Goal: Communication & Community: Answer question/provide support

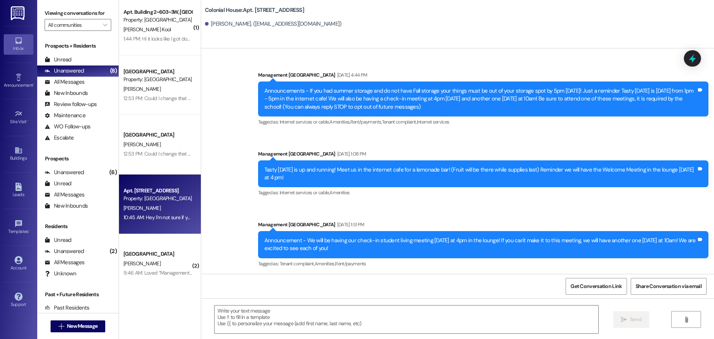
scroll to position [11688, 0]
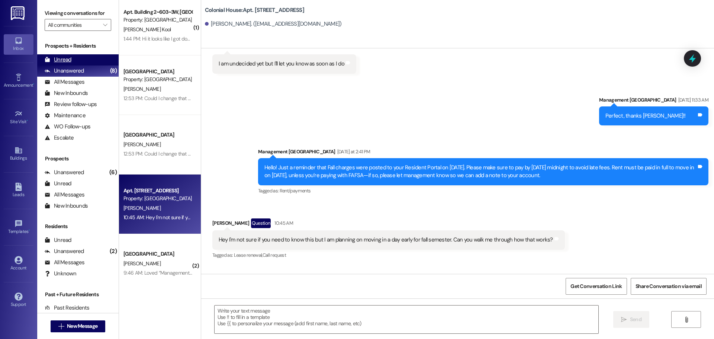
click at [93, 58] on div "Unread (0)" at bounding box center [77, 59] width 81 height 11
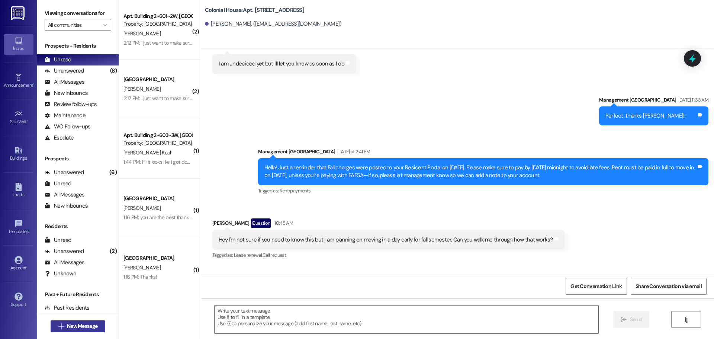
click at [75, 330] on button " New Message" at bounding box center [78, 326] width 55 height 12
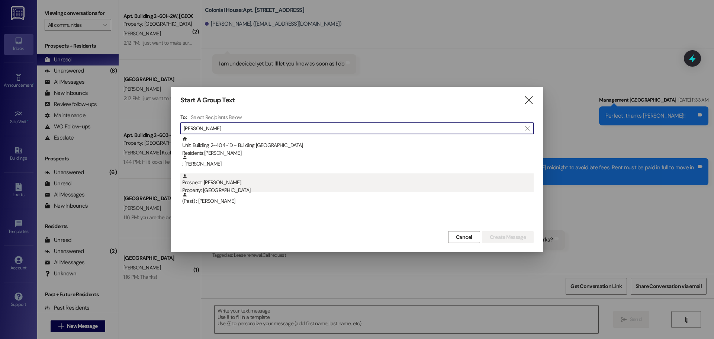
type input "[PERSON_NAME]"
click at [228, 188] on div "Property: [GEOGRAPHIC_DATA]" at bounding box center [358, 190] width 352 height 8
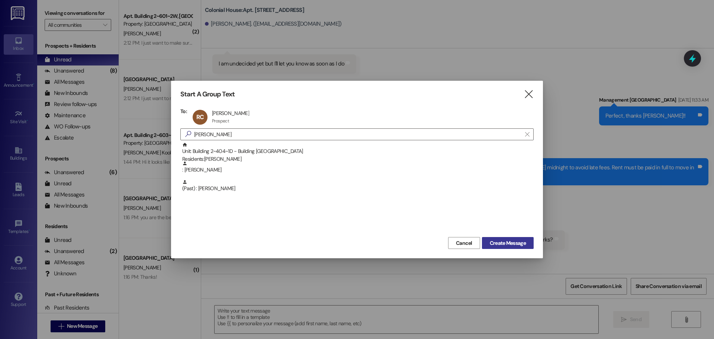
click at [499, 240] on span "Create Message" at bounding box center [508, 243] width 36 height 8
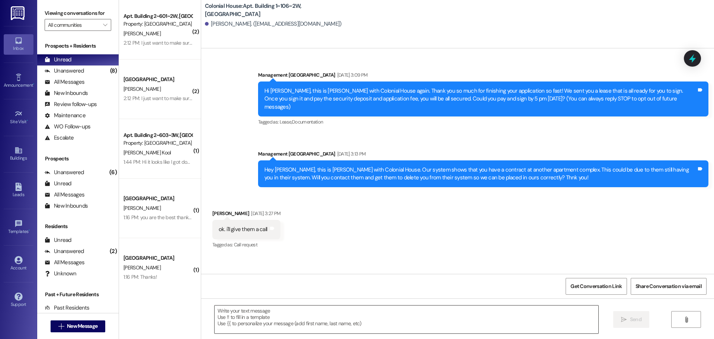
scroll to position [4254, 0]
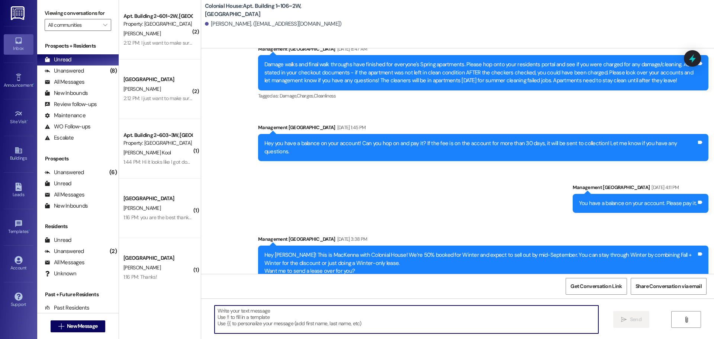
click at [259, 316] on textarea at bounding box center [407, 319] width 384 height 28
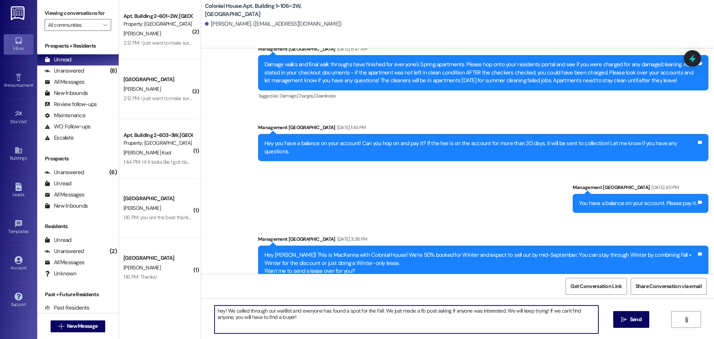
click at [259, 316] on textarea "hey! We called through our waitlist and everyone has found a spot for the Fall.…" at bounding box center [407, 319] width 384 height 28
type textarea "hey! We called through our waitlist and everyone has found a spot for the Fall.…"
click at [639, 322] on span "Send" at bounding box center [636, 319] width 12 height 8
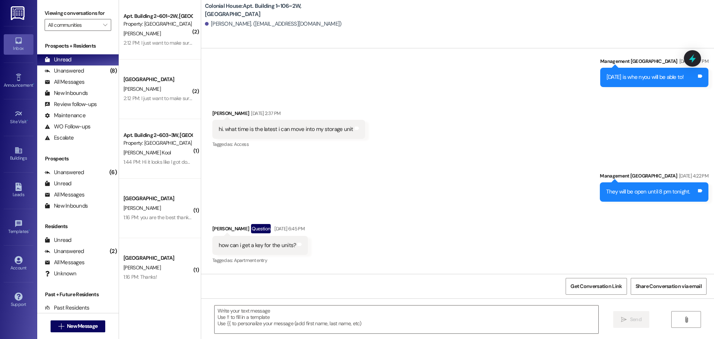
scroll to position [434, 0]
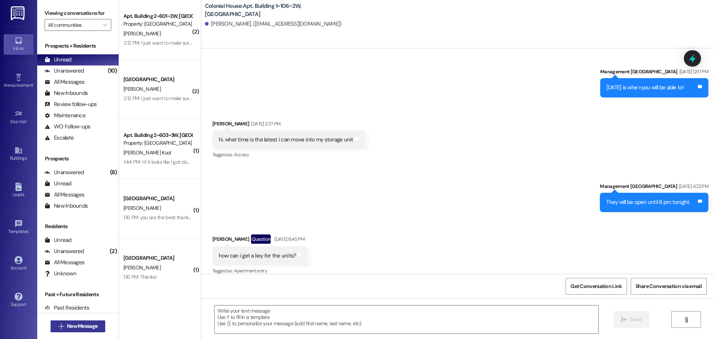
click at [67, 330] on span "New Message" at bounding box center [82, 326] width 31 height 8
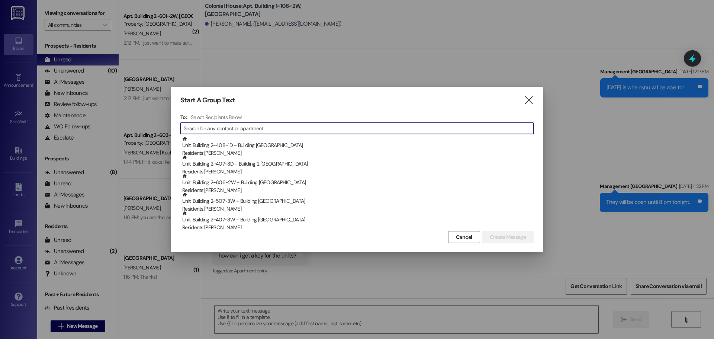
click at [242, 128] on input at bounding box center [359, 128] width 350 height 10
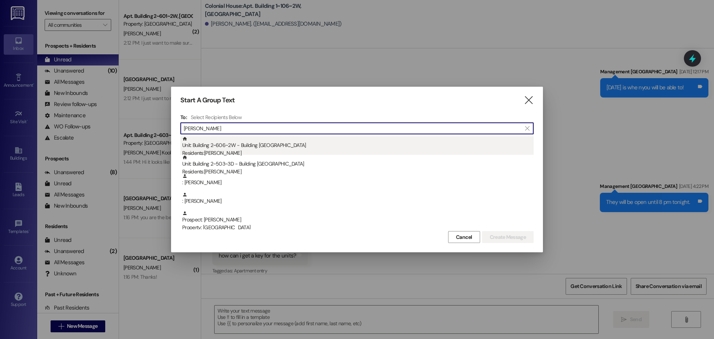
type input "[PERSON_NAME]"
click at [261, 150] on div "Residents: [PERSON_NAME]" at bounding box center [358, 153] width 352 height 8
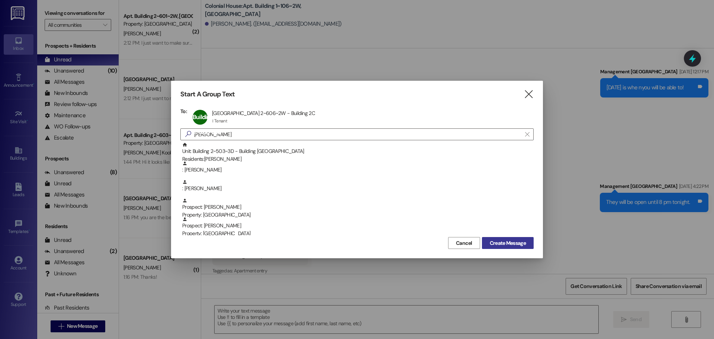
click at [491, 241] on span "Create Message" at bounding box center [508, 243] width 36 height 8
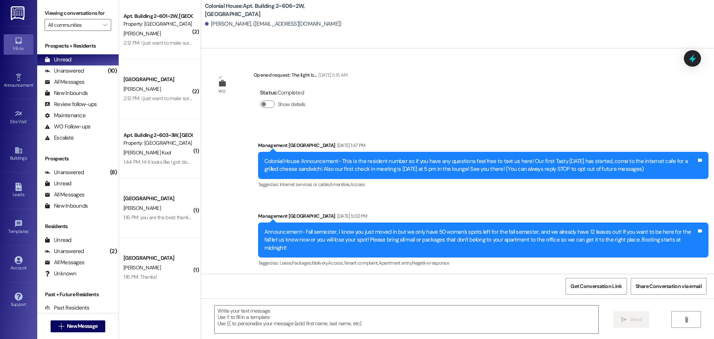
scroll to position [24295, 0]
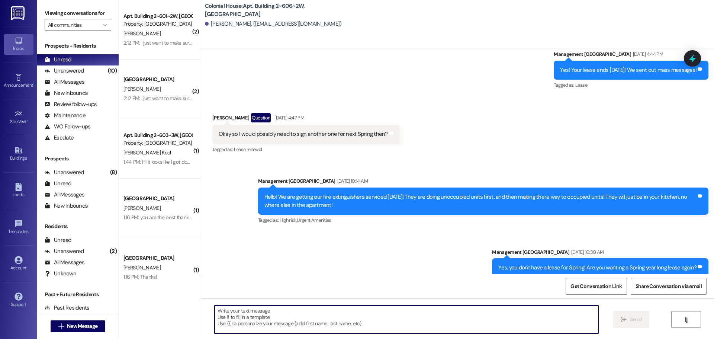
click at [301, 318] on textarea at bounding box center [407, 319] width 384 height 28
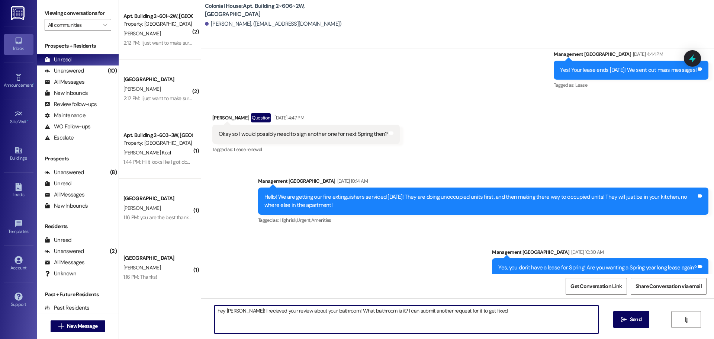
type textarea "hey [PERSON_NAME]! I recieved your review about your bathroom! What bathroom is…"
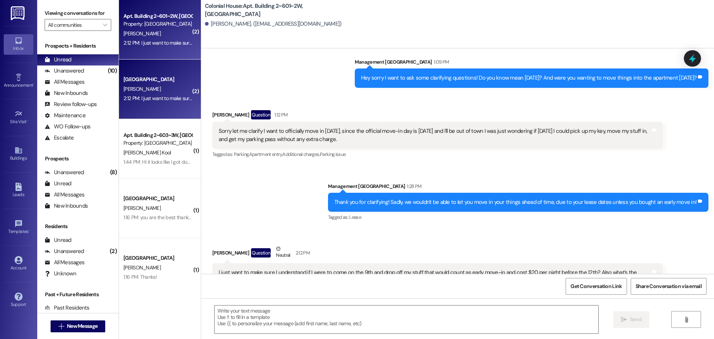
scroll to position [10604, 0]
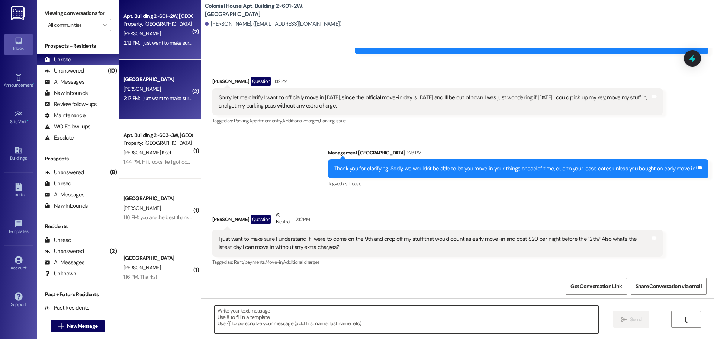
click at [282, 323] on textarea at bounding box center [407, 319] width 384 height 28
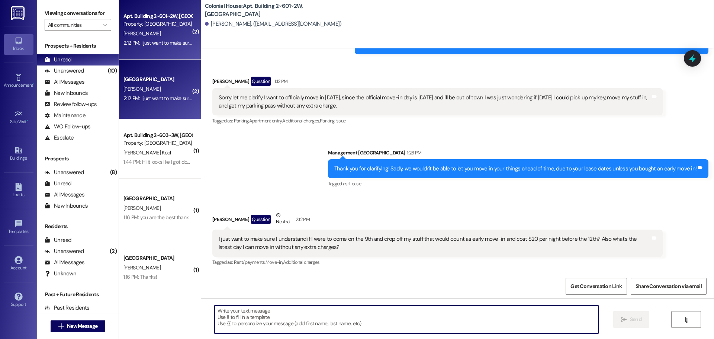
click at [282, 323] on textarea at bounding box center [407, 319] width 384 height 28
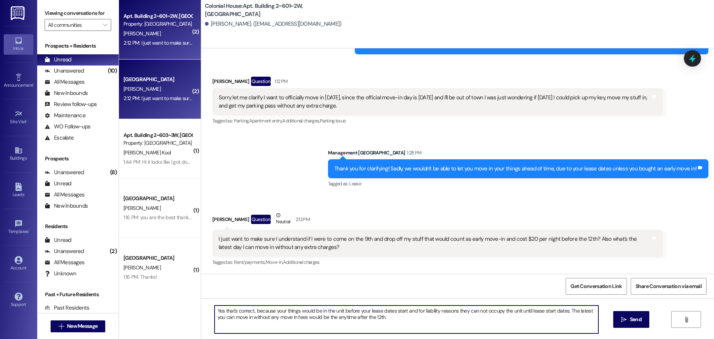
click at [282, 323] on textarea "Yes that's correct, because your things would be in the unit before your lease …" at bounding box center [407, 319] width 384 height 28
click at [577, 320] on textarea "Yes that's correct, because your things would be in the unit before your lease …" at bounding box center [407, 319] width 384 height 28
type textarea "Yes that's correct, because your things would be in the unit before your lease …"
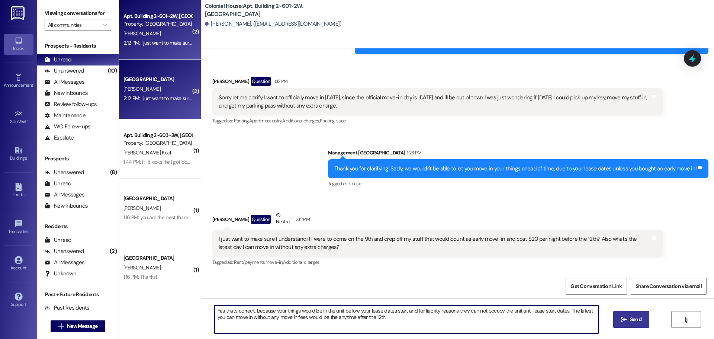
click at [630, 321] on span "Send" at bounding box center [636, 319] width 12 height 8
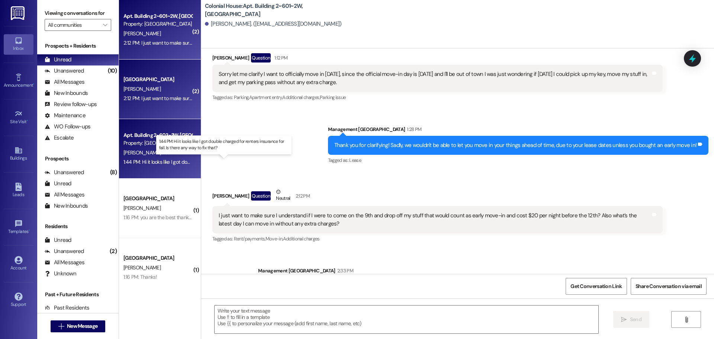
click at [147, 164] on div "1:44 PM: Hi it looks like I got double charged for renters insurance for fall. …" at bounding box center [231, 161] width 214 height 7
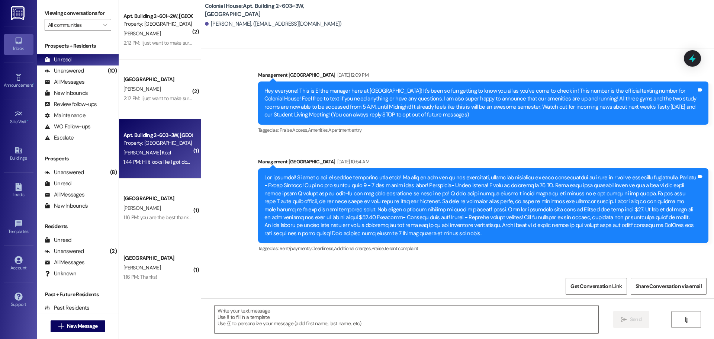
scroll to position [24233, 0]
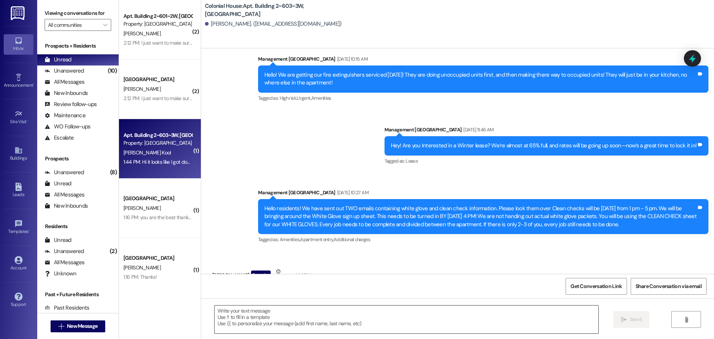
click at [254, 313] on textarea at bounding box center [407, 319] width 384 height 28
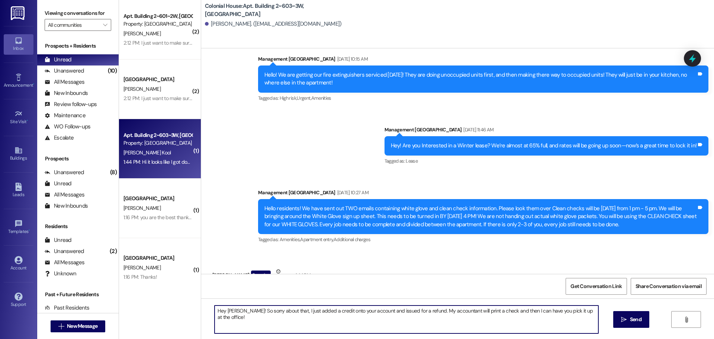
click at [275, 314] on textarea "Hey [PERSON_NAME]! So sorry about that, I just added a credit onto your account…" at bounding box center [407, 319] width 384 height 28
type textarea "Hey [PERSON_NAME]! So sorry about that, I just added a credit onto your account…"
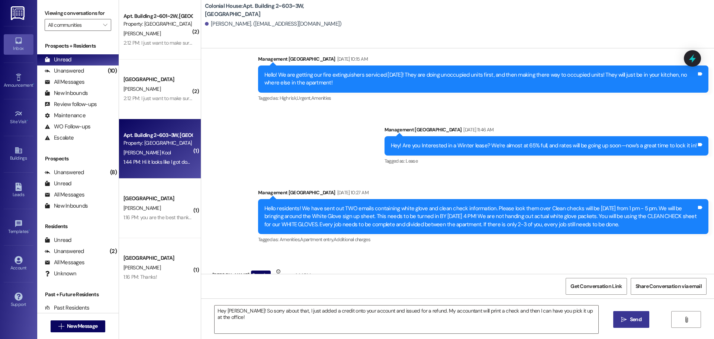
click at [619, 315] on button " Send" at bounding box center [632, 319] width 36 height 17
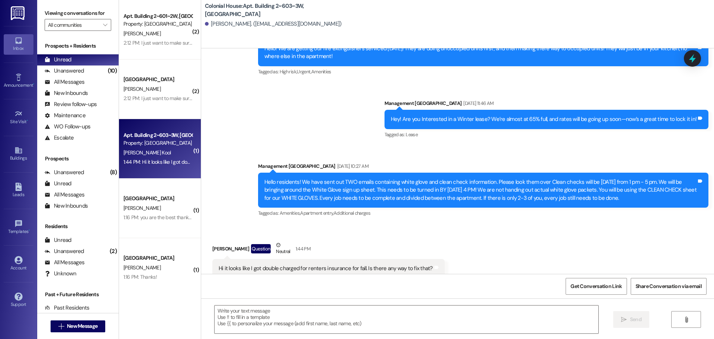
scroll to position [24285, 0]
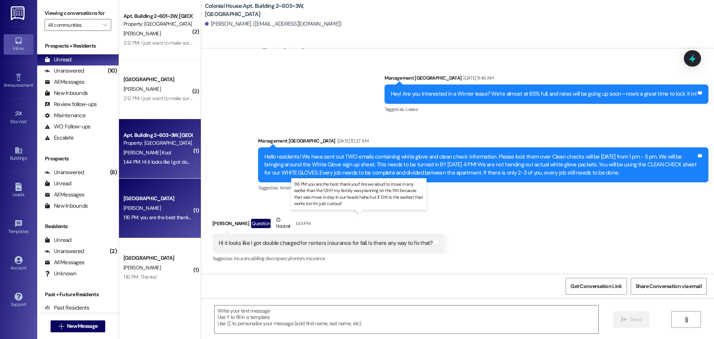
click at [135, 216] on div "1:16 PM: you are the best thank you!! Are we aloud to move in any earlier than …" at bounding box center [366, 217] width 484 height 7
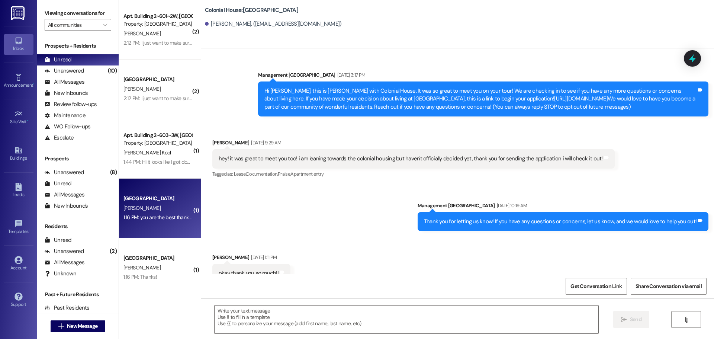
scroll to position [7603, 0]
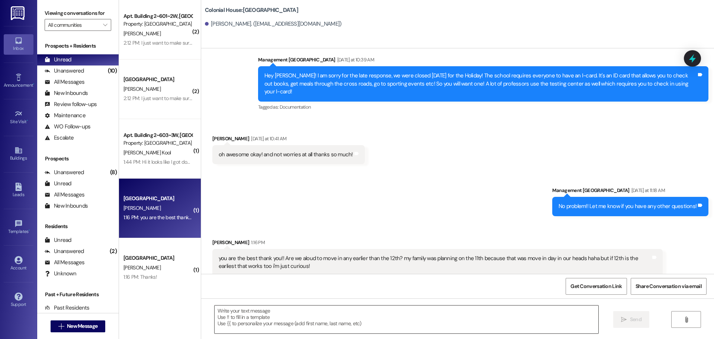
click at [250, 308] on textarea at bounding box center [407, 319] width 384 height 28
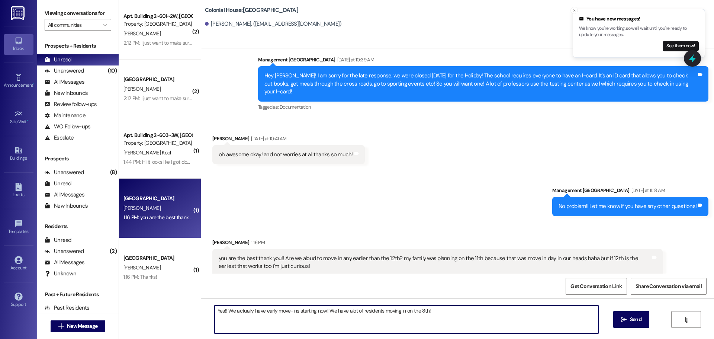
type textarea "Yes!! We actually have early move-ins starting now! We have alot of residents m…"
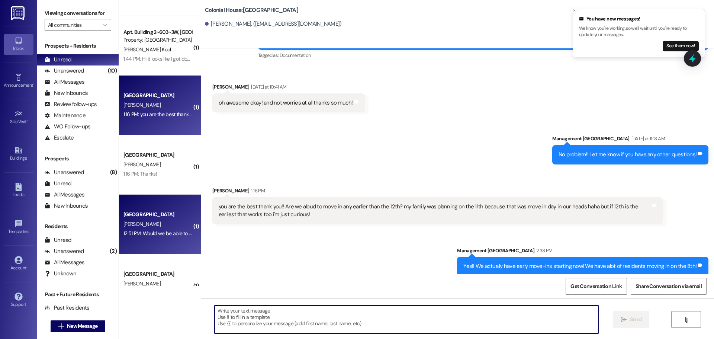
scroll to position [149, 0]
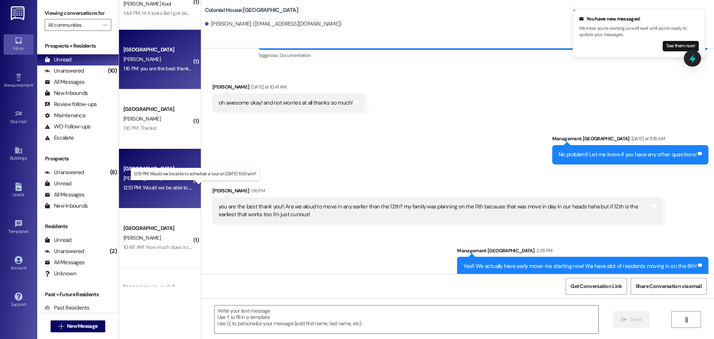
click at [165, 185] on div "12:51 PM: Would we be able to schedule a tour on [DATE] 11:00 am? 12:51 PM: Wou…" at bounding box center [195, 187] width 143 height 7
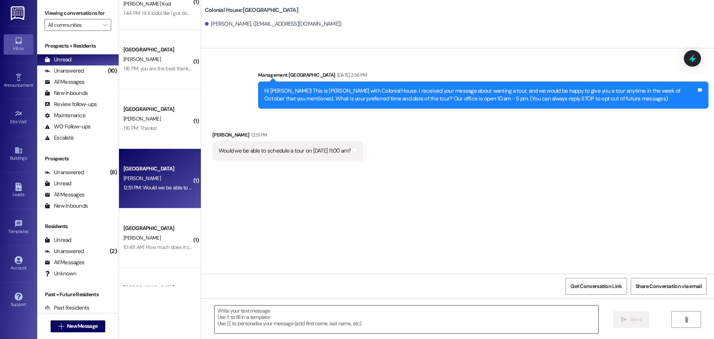
scroll to position [0, 0]
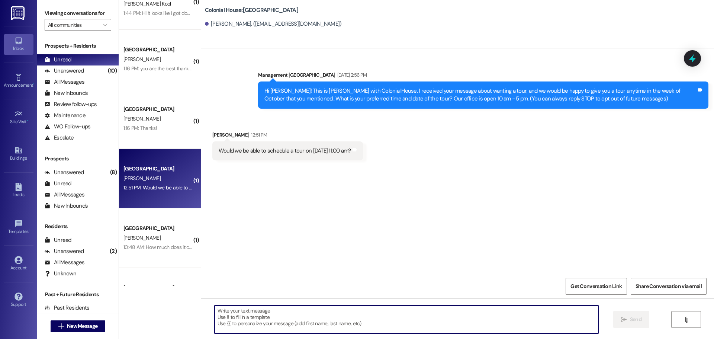
click at [248, 319] on textarea at bounding box center [407, 319] width 384 height 28
type textarea "YES!!! We would love to have you!!"
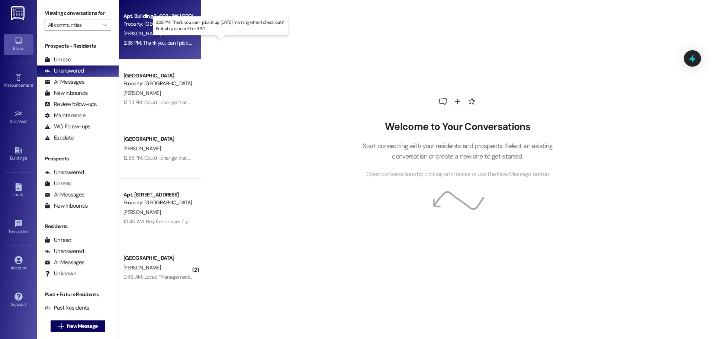
click at [154, 42] on div "2:38 PM: Thank you, can I pick it up [DATE] morning when I check out? Probably …" at bounding box center [228, 42] width 208 height 7
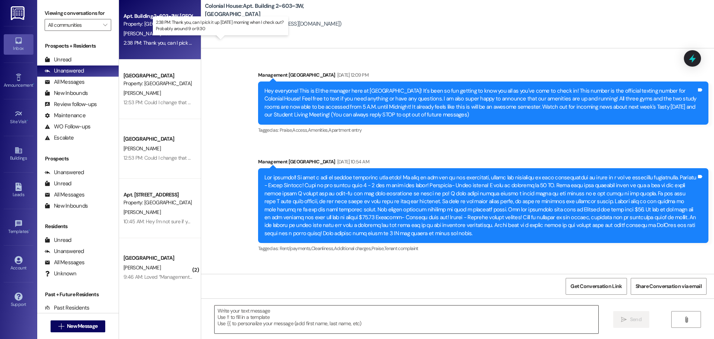
click at [273, 312] on textarea at bounding box center [407, 319] width 384 height 28
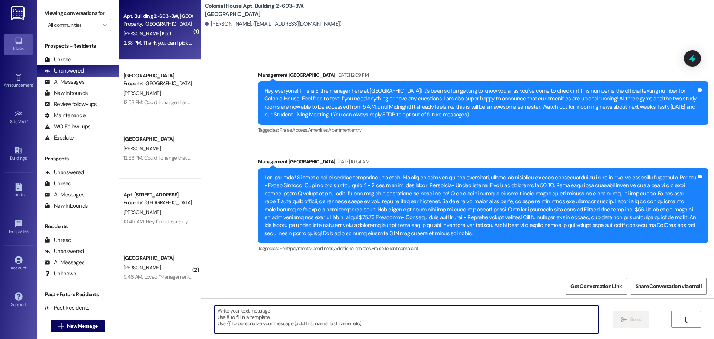
scroll to position [24358, 0]
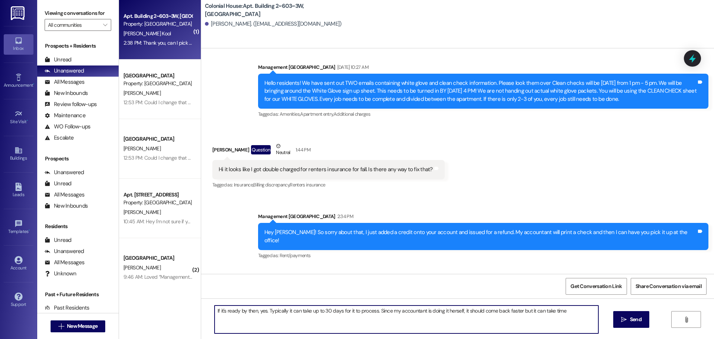
type textarea "If it's ready by then, yes. Typically it can take up to 30 days for it to proce…"
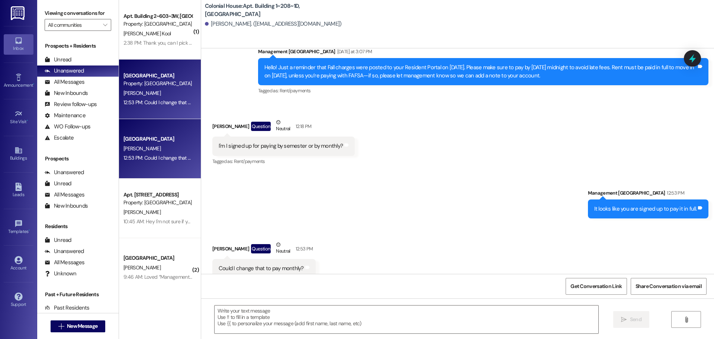
scroll to position [13065, 0]
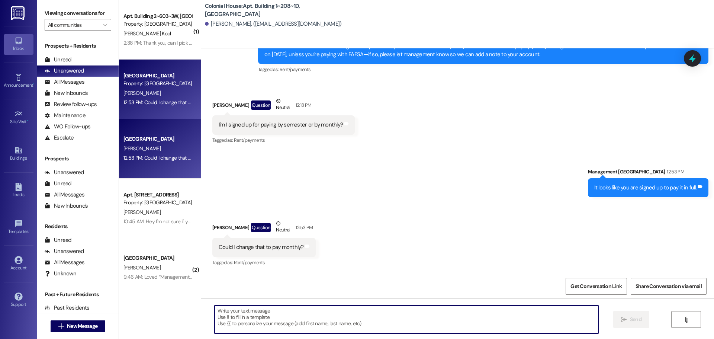
click at [274, 317] on textarea at bounding box center [407, 319] width 384 height 28
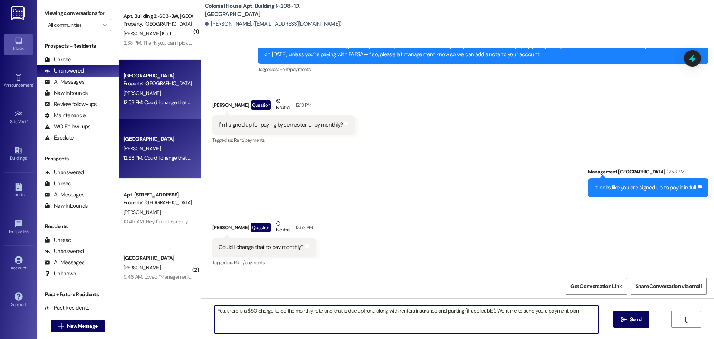
type textarea "Yes, there is a $50 charge to do the monthly rate and that is due upfront, alon…"
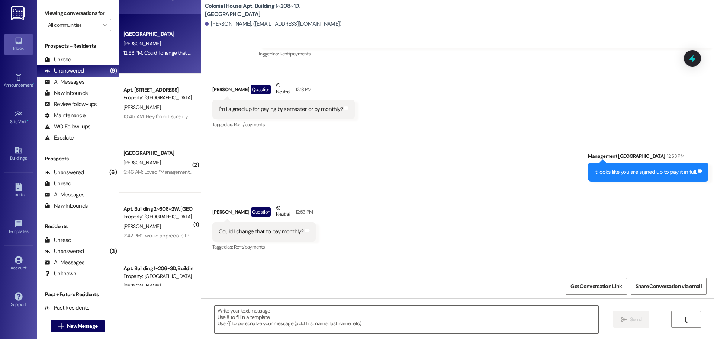
scroll to position [112, 0]
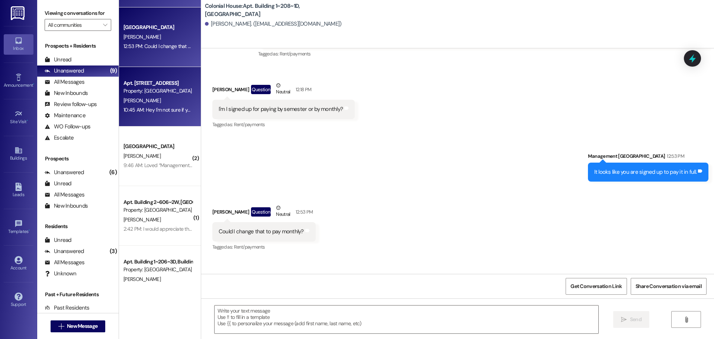
click at [146, 110] on div "10:45 AM: Hey I'm not sure if you need to know this but I am planning on moving…" at bounding box center [289, 109] width 331 height 7
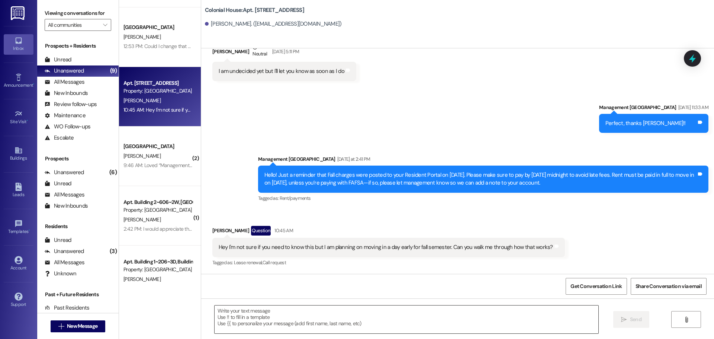
scroll to position [11688, 0]
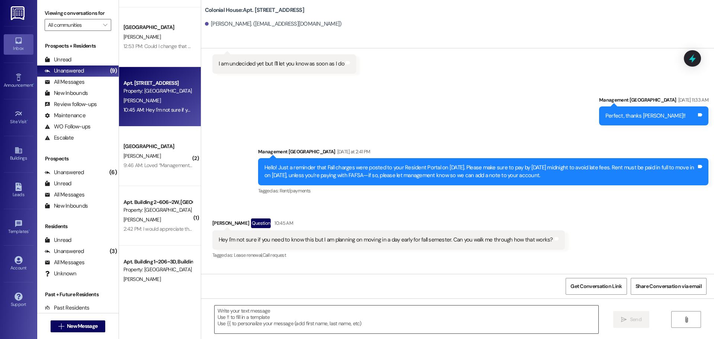
click at [239, 311] on textarea at bounding box center [407, 319] width 384 height 28
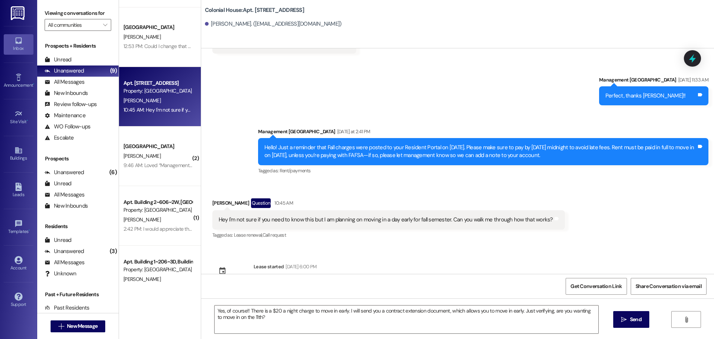
scroll to position [11725, 0]
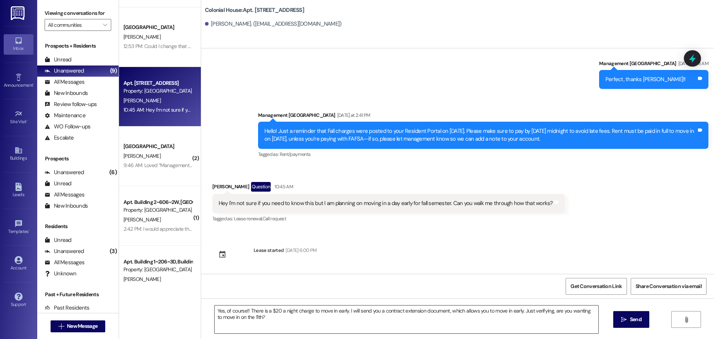
click at [354, 317] on textarea "Yes, of course!! There is a $20 a night charge to move in early. I will send yo…" at bounding box center [407, 319] width 384 height 28
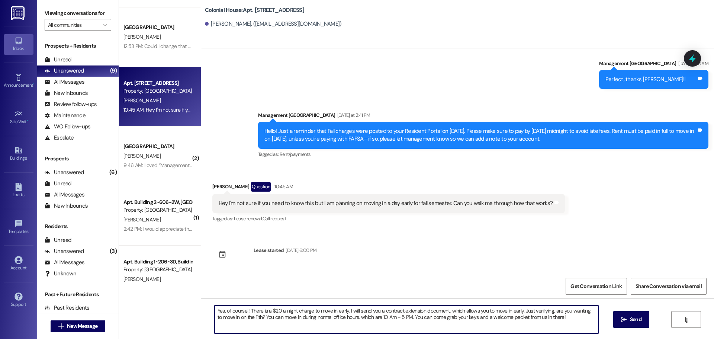
click at [359, 306] on textarea "Yes, of course!! There is a $20 a night charge to move in early. I will send yo…" at bounding box center [407, 319] width 384 height 28
type textarea "Yes, of course!! There is a $20 a night charge to move in early. I will send yo…"
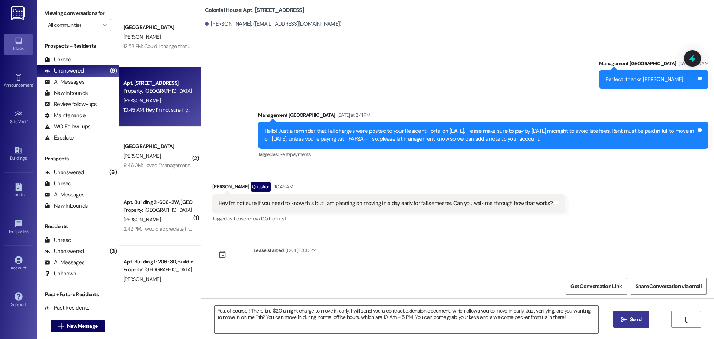
drag, startPoint x: 628, startPoint y: 317, endPoint x: 619, endPoint y: 309, distance: 12.9
click at [629, 317] on span "Send" at bounding box center [636, 319] width 15 height 8
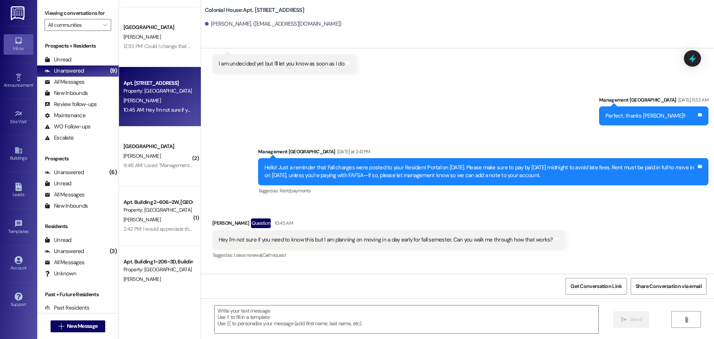
scroll to position [11792, 0]
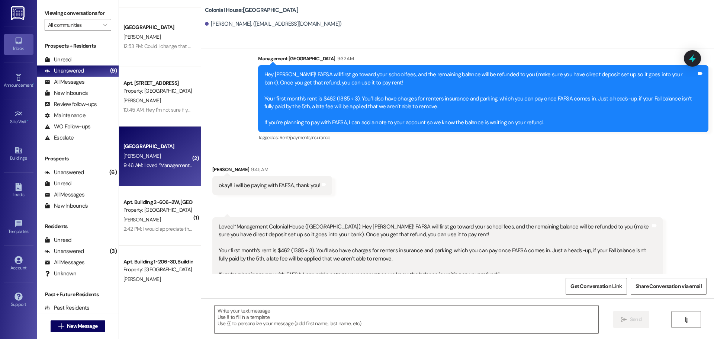
scroll to position [2784, 0]
click at [266, 327] on textarea at bounding box center [407, 319] width 384 height 28
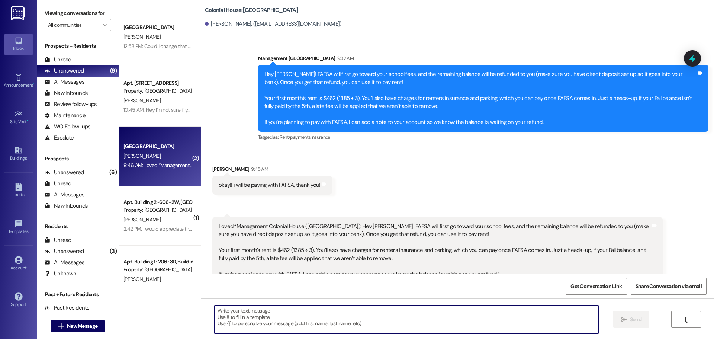
type textarea "p"
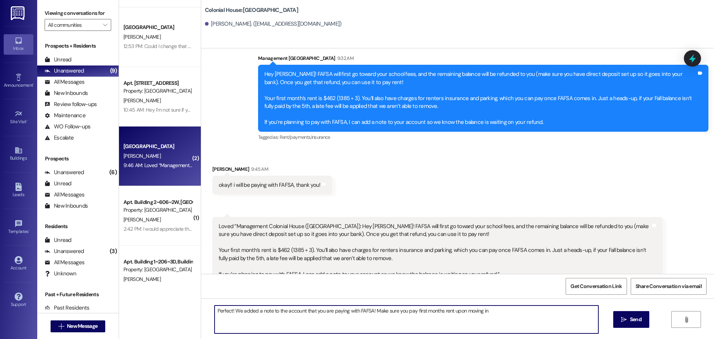
type textarea "Perfect! We added a note to the account that you are paying with FAFSA! Make su…"
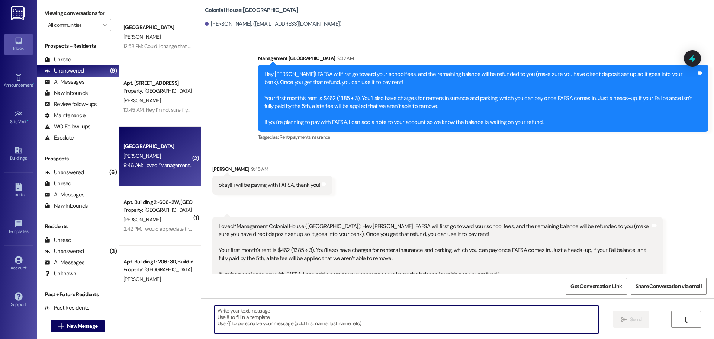
scroll to position [2784, 0]
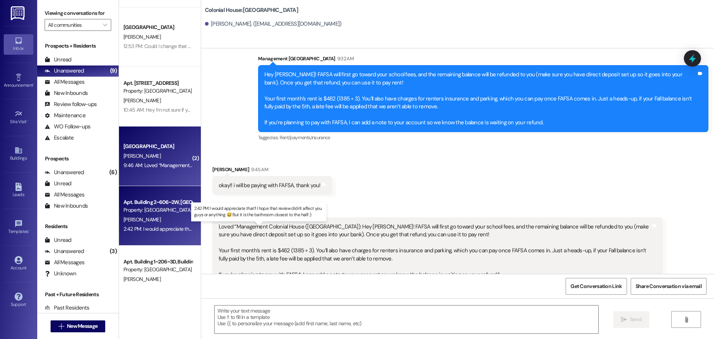
click at [154, 228] on div "2:42 PM: I would appreciate that!! I hope that review didn't affect you guys or…" at bounding box center [265, 228] width 283 height 7
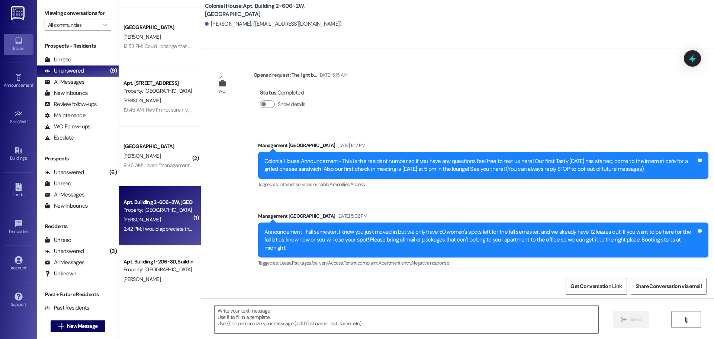
click at [262, 315] on textarea at bounding box center [407, 319] width 384 height 28
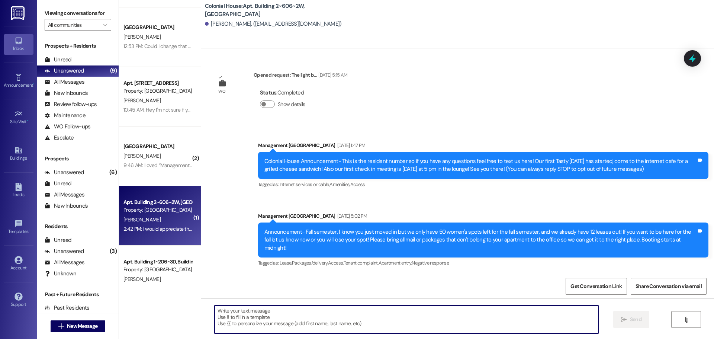
scroll to position [24575, 0]
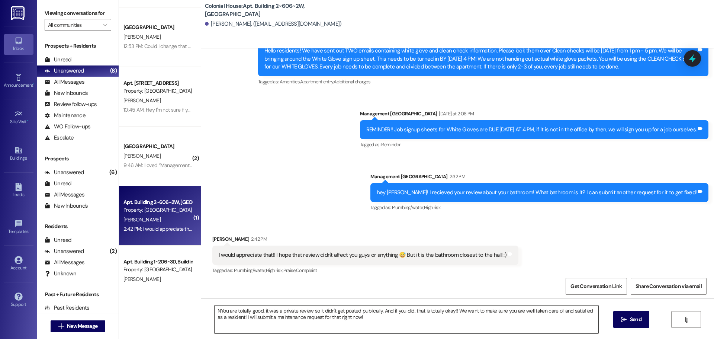
click at [395, 324] on textarea "NYou are totally good, it was a private review so it didn't get posted publical…" at bounding box center [407, 319] width 384 height 28
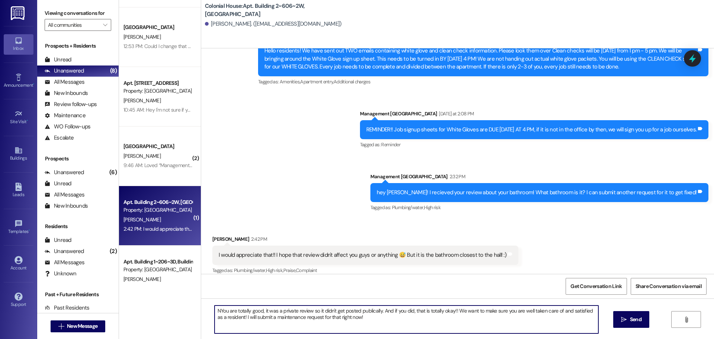
click at [395, 324] on textarea "NYou are totally good, it was a private review so it didn't get posted publical…" at bounding box center [407, 319] width 384 height 28
click at [394, 324] on textarea "NYou are totally good, it was a private review so it didn't get posted publical…" at bounding box center [407, 319] width 384 height 28
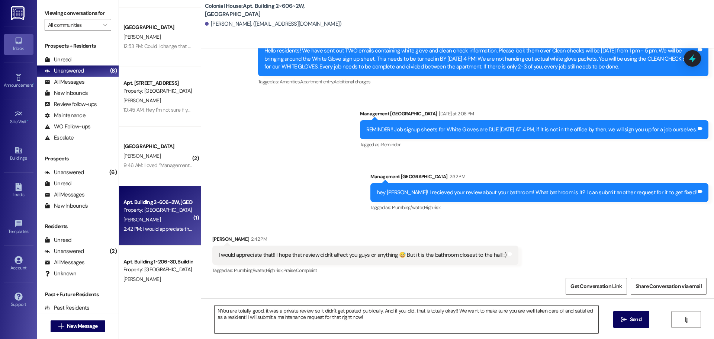
click at [281, 318] on textarea "NYou are totally good, it was a private review so it didn't get posted publical…" at bounding box center [407, 319] width 384 height 28
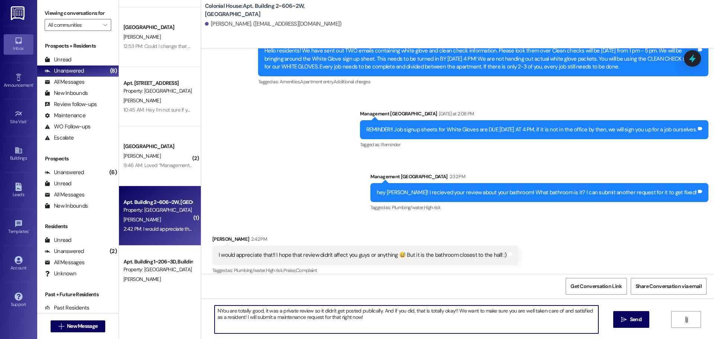
click at [281, 318] on textarea "NYou are totally good, it was a private review so it didn't get posted publical…" at bounding box center [407, 319] width 384 height 28
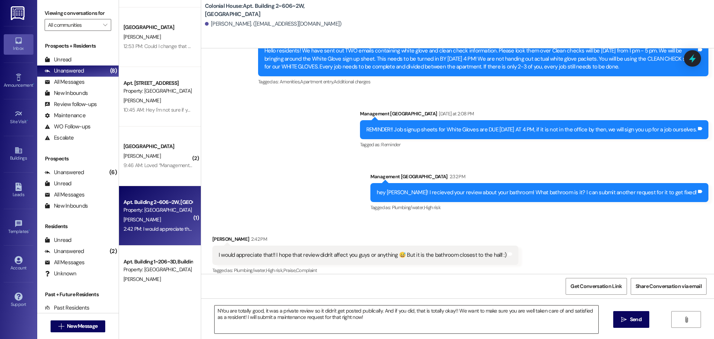
click at [365, 326] on textarea "NYou are totally good, it was a private review so it didn't get posted publical…" at bounding box center [407, 319] width 384 height 28
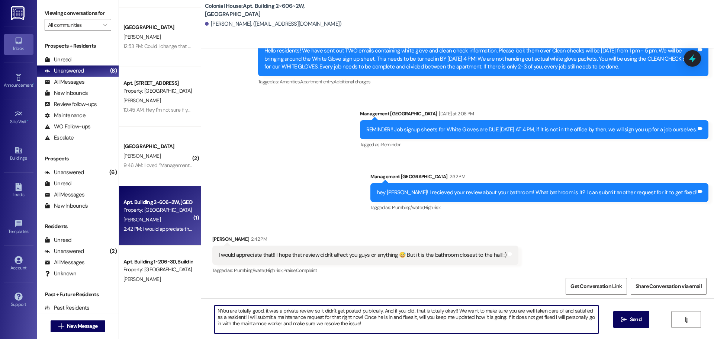
click at [365, 326] on textarea "NYou are totally good, it was a private review so it didn't get posted publical…" at bounding box center [407, 319] width 384 height 28
click at [282, 320] on textarea "NYou are totally good, it was a private review so it didn't get posted publical…" at bounding box center [407, 319] width 384 height 28
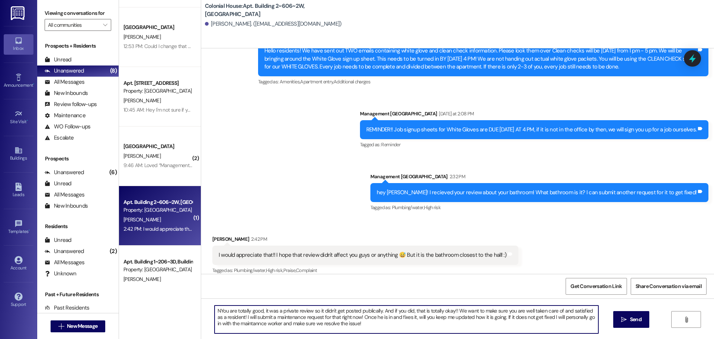
click at [282, 320] on textarea "NYou are totally good, it was a private review so it didn't get posted publical…" at bounding box center [407, 319] width 384 height 28
paste textarea "You’re totally good! It was a private review, so it didn’t get posted publicly—…"
click at [363, 324] on textarea "You’re totally good! It was a private review, so it didn’t get posted publicly—…" at bounding box center [407, 319] width 384 height 28
type textarea "You’re totally good! It was a private review, so it didn’t get posted publicly—…"
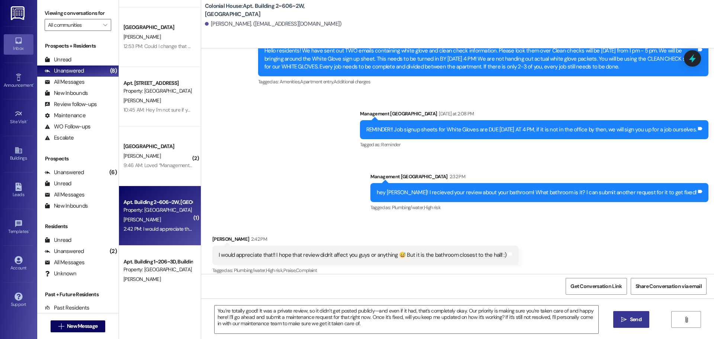
click at [624, 318] on icon "" at bounding box center [624, 320] width 6 height 6
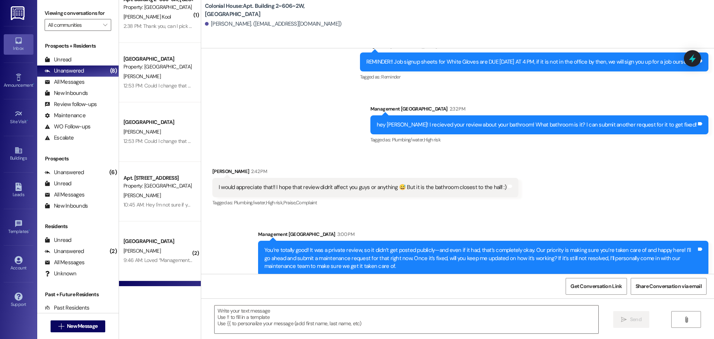
scroll to position [0, 0]
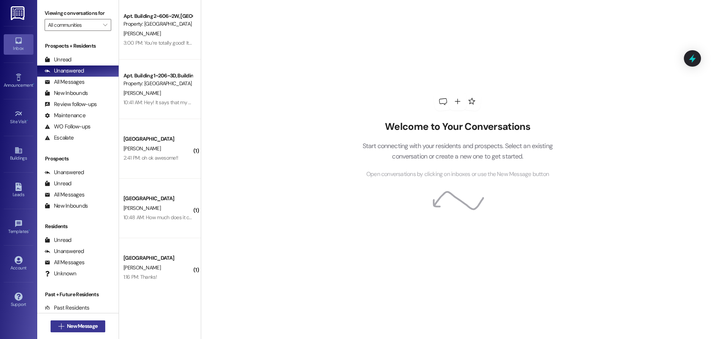
click at [82, 322] on button " New Message" at bounding box center [78, 326] width 55 height 12
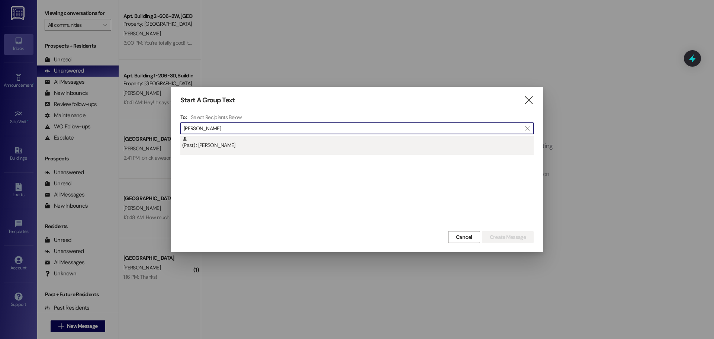
type input "Carissa"
click at [228, 136] on div "(Past) : Carissa Banks" at bounding box center [358, 142] width 352 height 13
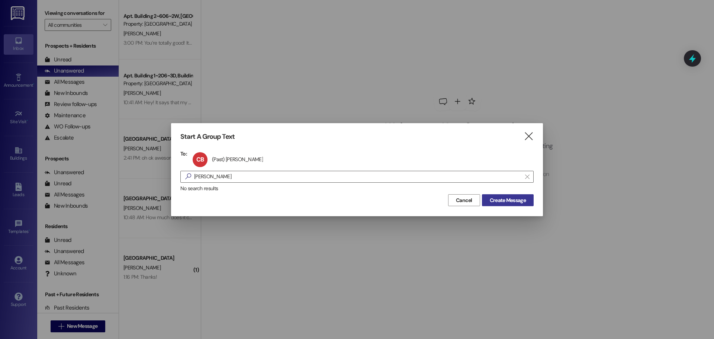
click at [513, 196] on button "Create Message" at bounding box center [508, 200] width 52 height 12
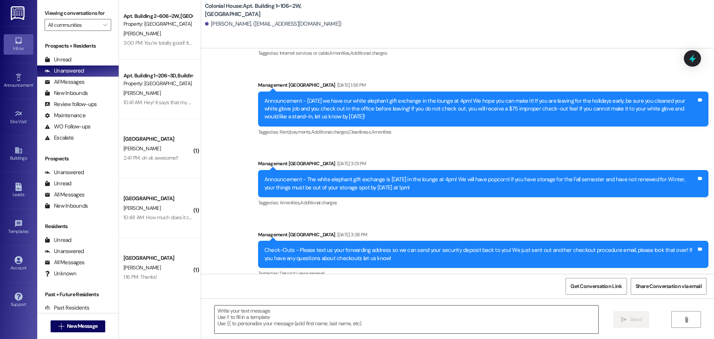
click at [256, 324] on textarea at bounding box center [407, 319] width 384 height 28
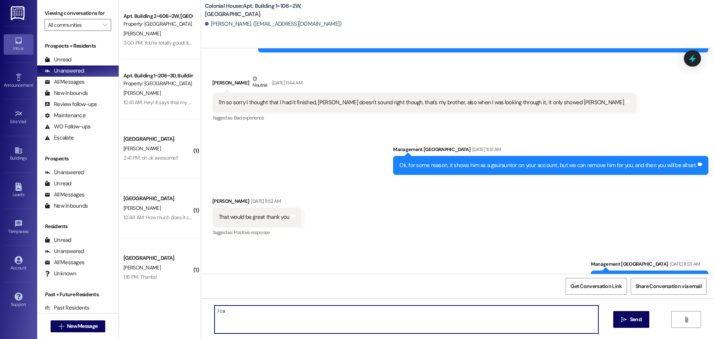
scroll to position [10006, 0]
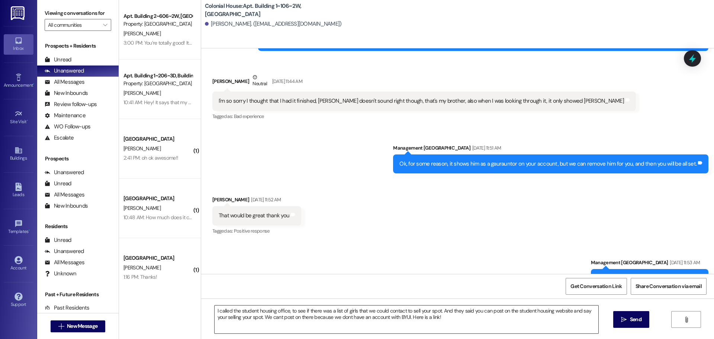
click at [446, 326] on textarea "I called the student housing office, to see if there was a list of girls that w…" at bounding box center [407, 319] width 384 height 28
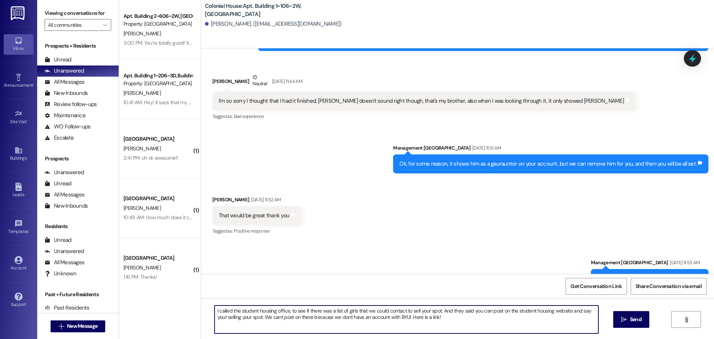
paste textarea "https://web.byui.edu/housingboard"
click at [478, 323] on textarea "I called the student housing office, to see if there was a list of girls that w…" at bounding box center [407, 319] width 384 height 28
click at [312, 318] on textarea "I called the student housing office, to see if there was a list of girls that w…" at bounding box center [407, 319] width 384 height 28
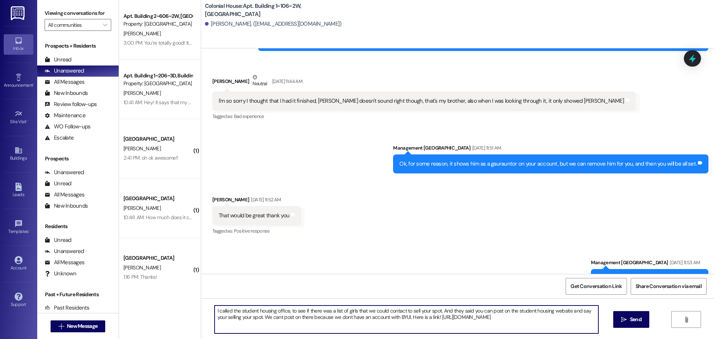
click at [312, 318] on textarea "I called the student housing office, to see if there was a list of girls that w…" at bounding box center [407, 319] width 384 height 28
paste textarea "Hey [Name]! I called the Student Housing Office to see if there was a list of g…"
drag, startPoint x: 237, startPoint y: 309, endPoint x: 221, endPoint y: 308, distance: 16.0
click at [221, 308] on textarea "Hey [Name]! I called the Student Housing Office to see if there was a list of g…" at bounding box center [407, 319] width 384 height 28
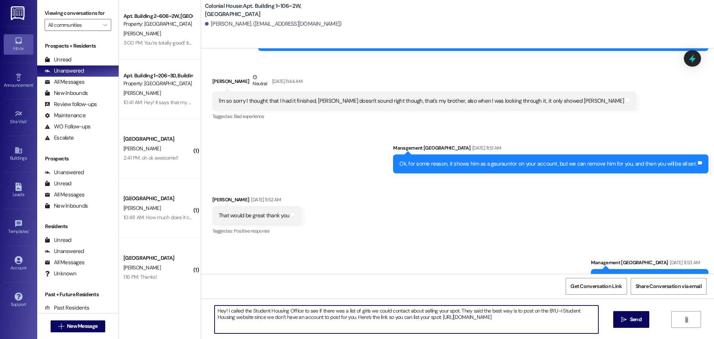
click at [509, 312] on textarea "Hey! I called the Student Housing Office to see if there was a list of girls we…" at bounding box center [407, 319] width 384 height 28
type textarea "Hey! I called the Student Housing Office to see if there was a list of girls we…"
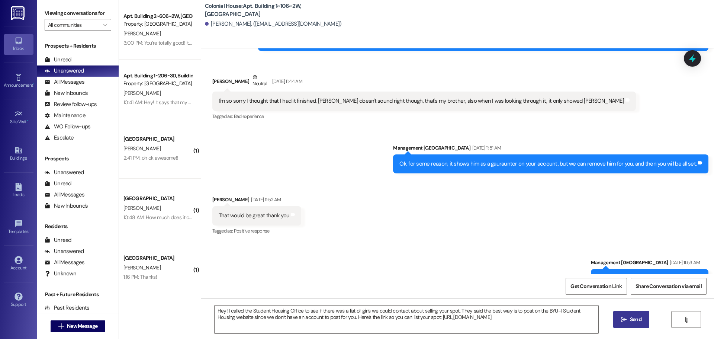
click at [629, 315] on button " Send" at bounding box center [632, 319] width 36 height 17
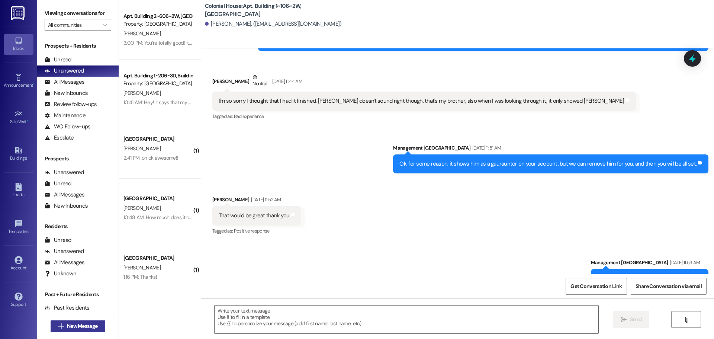
click at [70, 328] on span "New Message" at bounding box center [82, 326] width 31 height 8
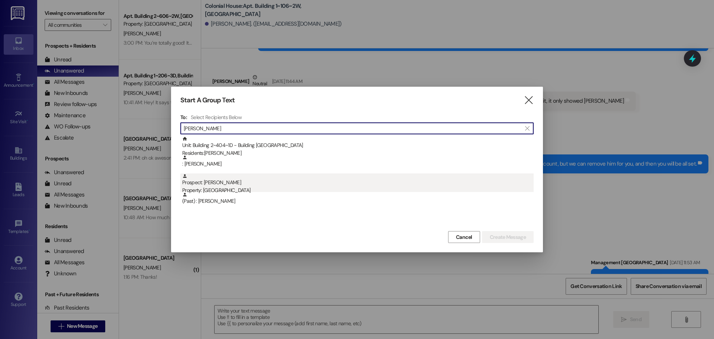
type input "cline"
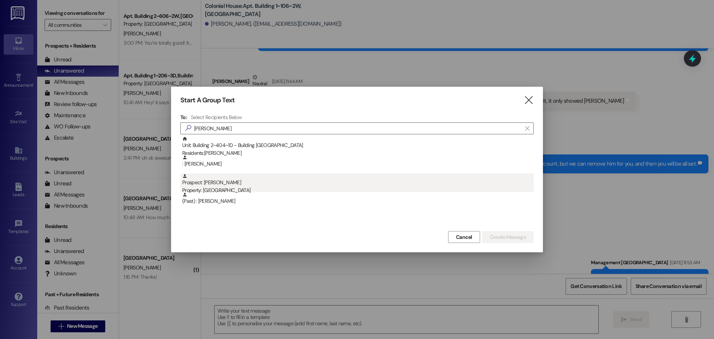
click at [244, 189] on div "Property: [GEOGRAPHIC_DATA]" at bounding box center [358, 190] width 352 height 8
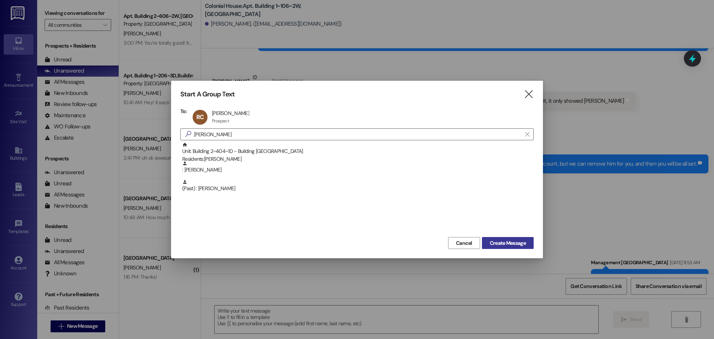
click at [533, 247] on button "Create Message" at bounding box center [508, 243] width 52 height 12
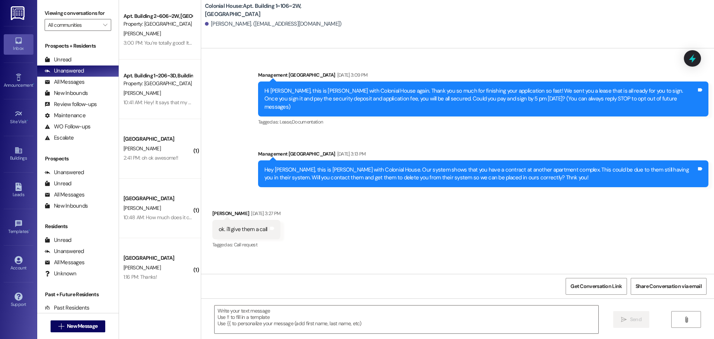
scroll to position [4314, 0]
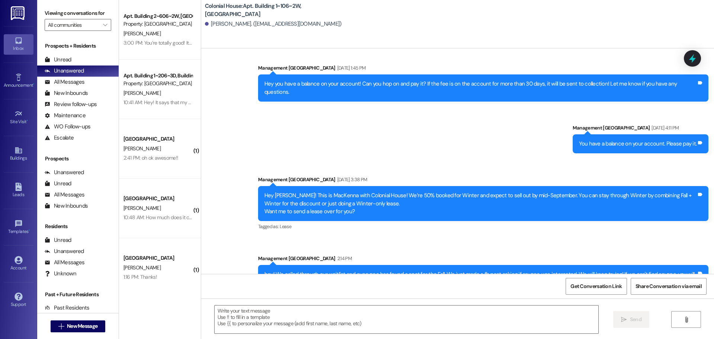
click at [270, 325] on textarea at bounding box center [407, 319] width 384 height 28
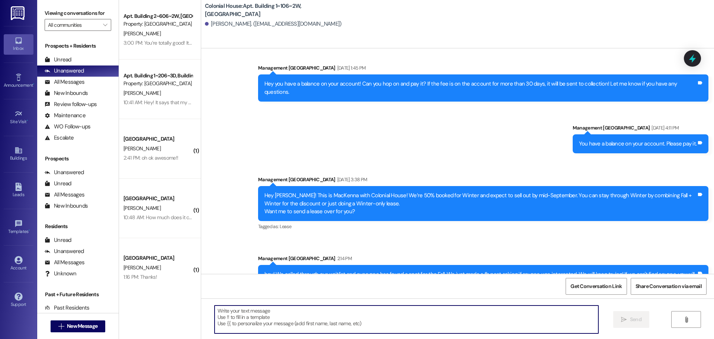
paste textarea "Hey! I called the Student Housing Office to see if there was a list of girls we…"
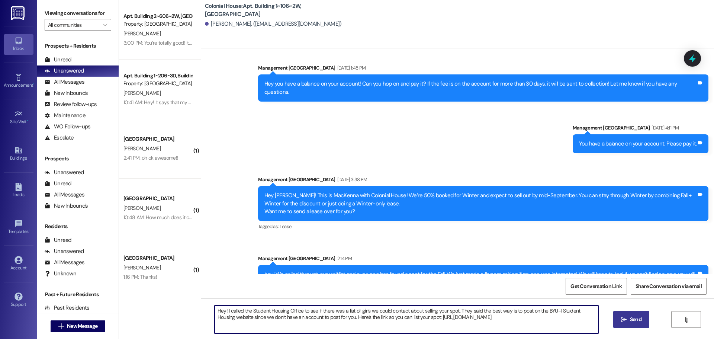
type textarea "Hey! I called the Student Housing Office to see if there was a list of girls we…"
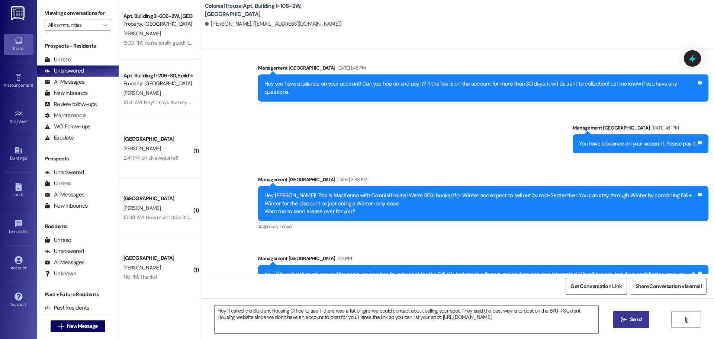
click at [627, 316] on span " Send" at bounding box center [631, 319] width 23 height 8
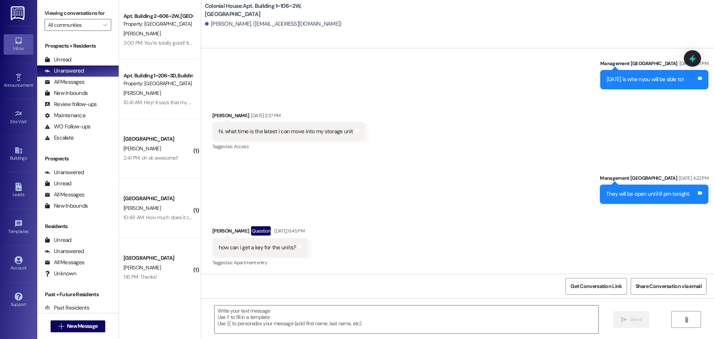
scroll to position [434, 0]
